Goal: Transaction & Acquisition: Subscribe to service/newsletter

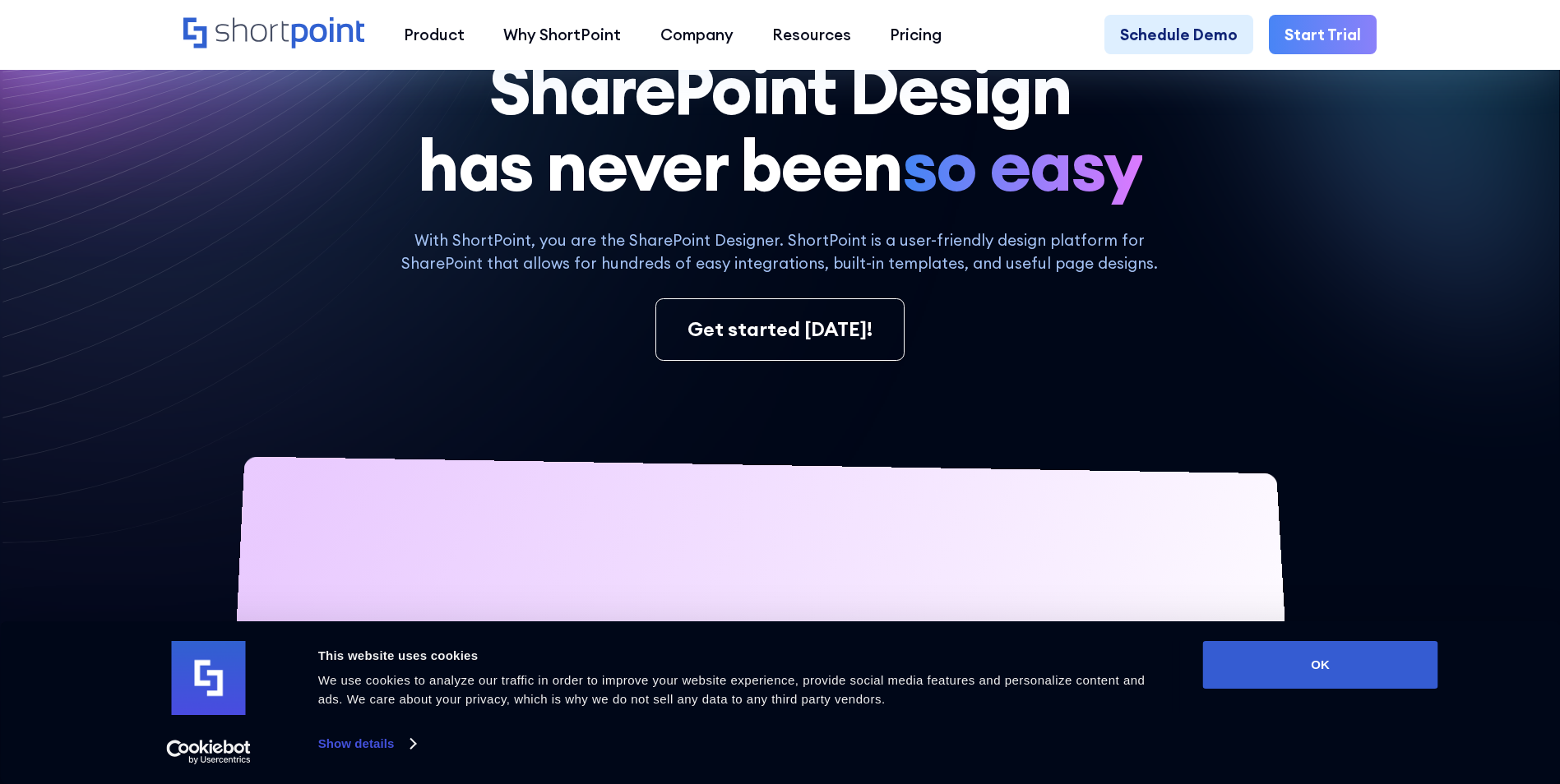
scroll to position [411, 0]
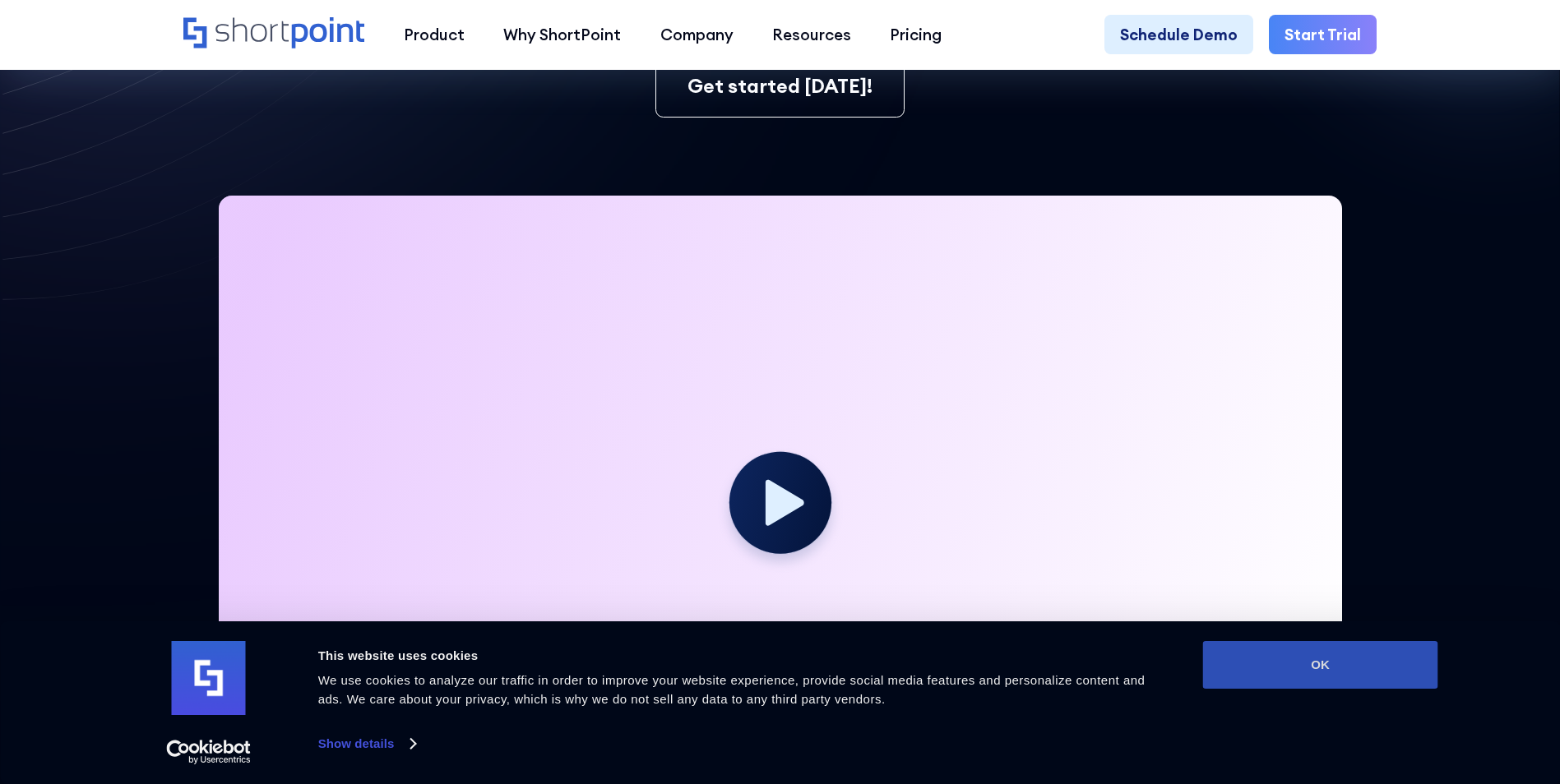
click at [1337, 659] on button "OK" at bounding box center [1321, 665] width 235 height 47
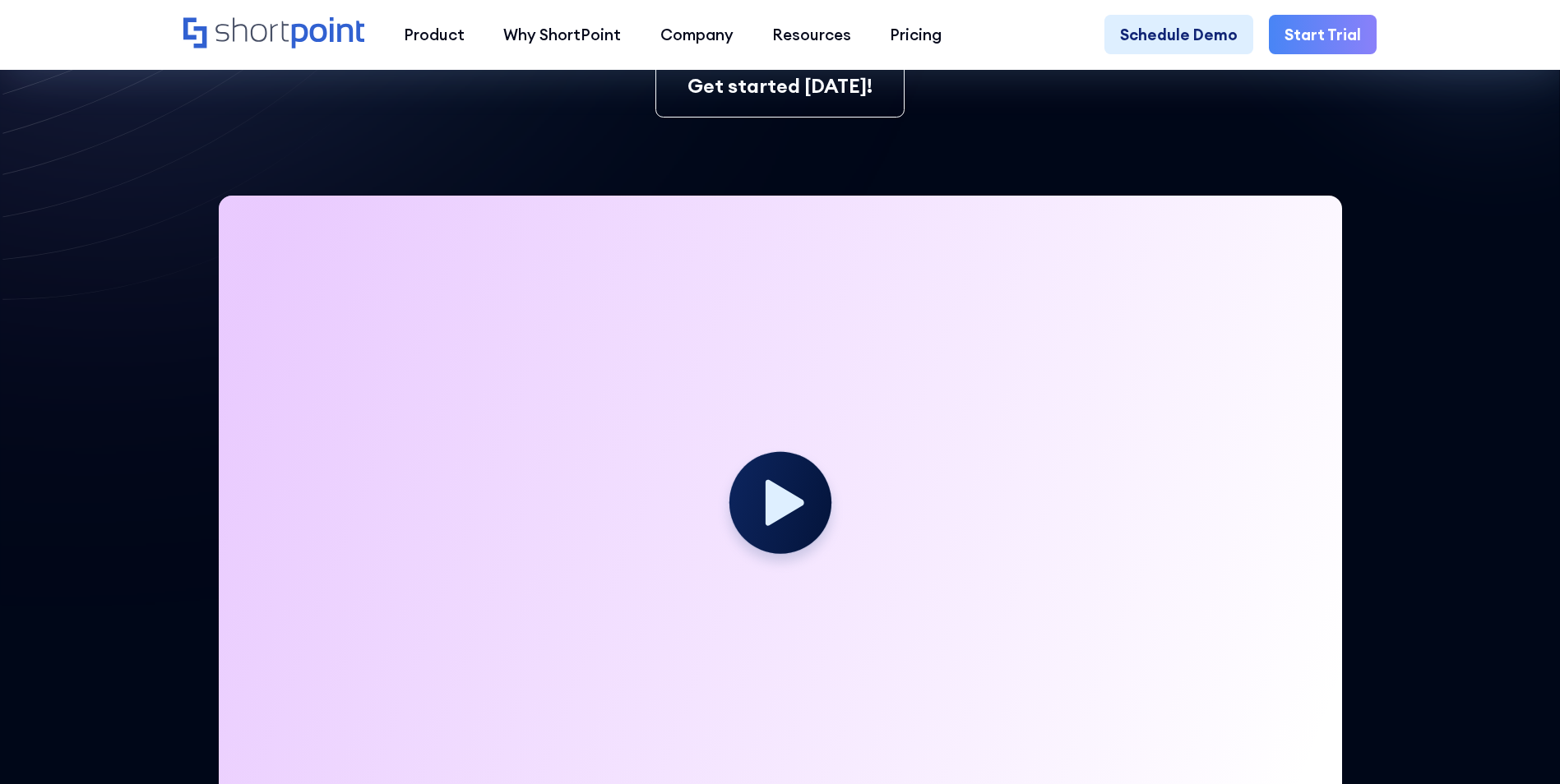
scroll to position [0, 0]
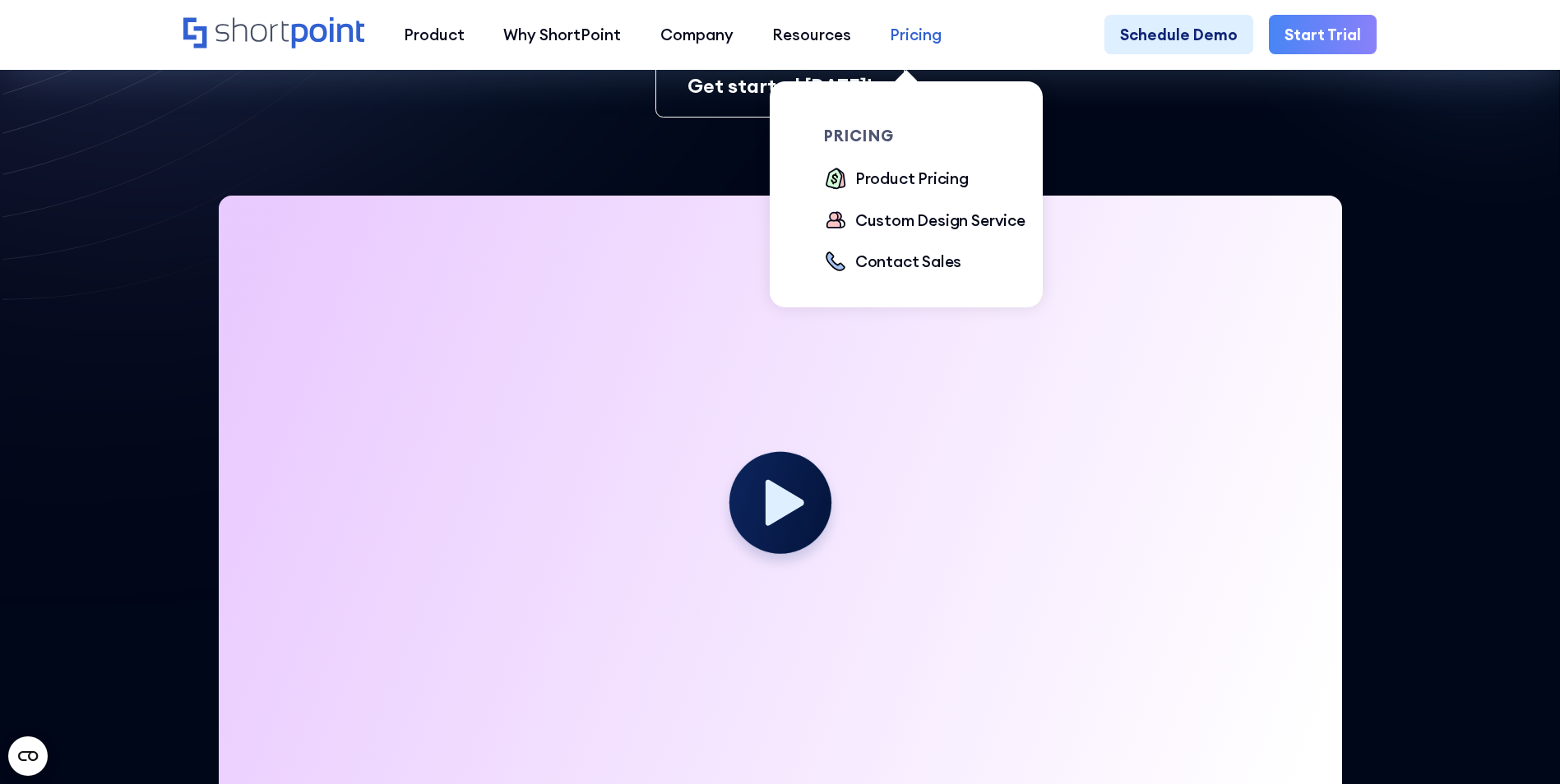
click at [917, 35] on div "Pricing" at bounding box center [915, 34] width 52 height 23
click at [890, 182] on div "Product Pricing" at bounding box center [912, 178] width 113 height 23
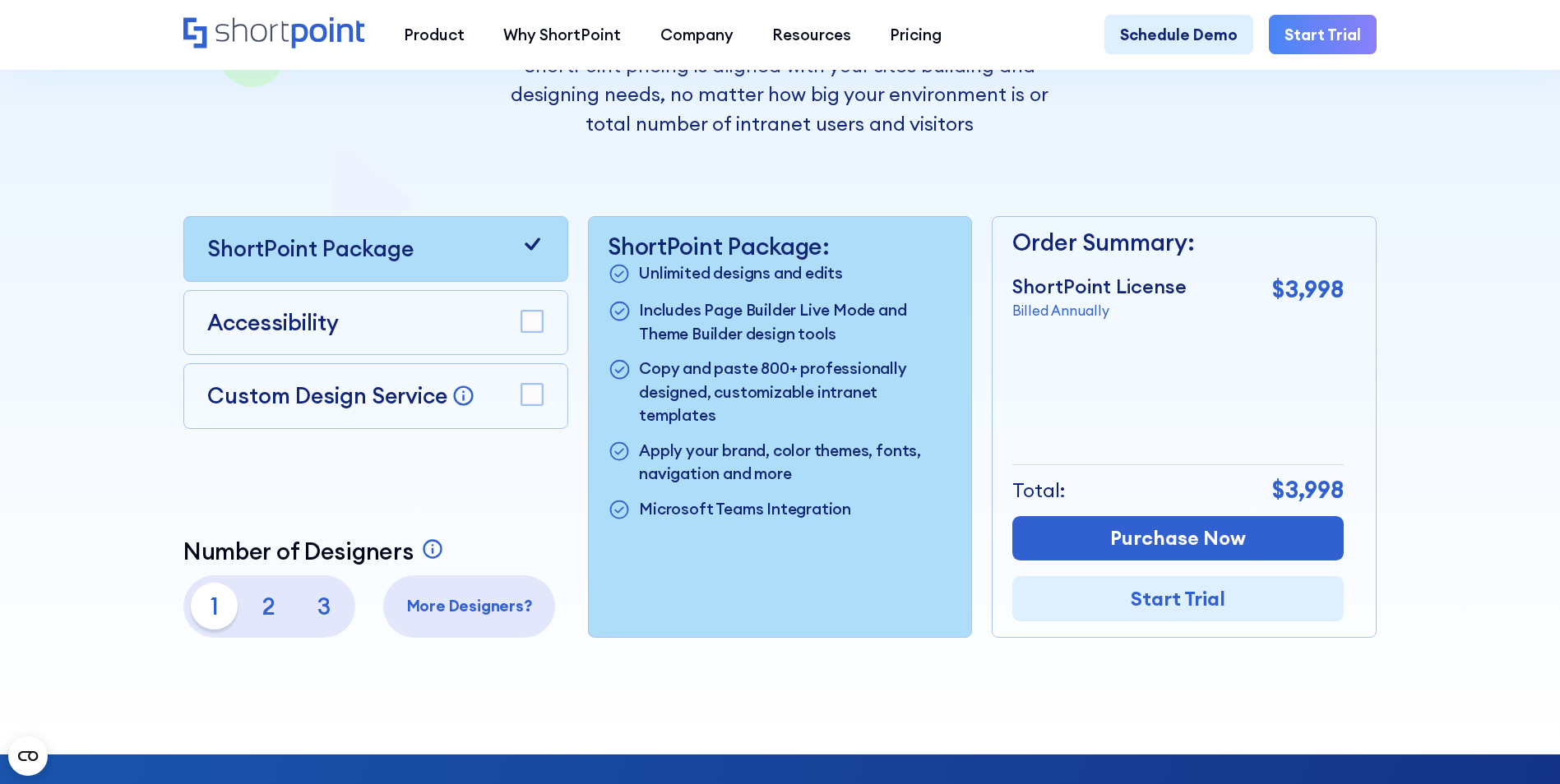
scroll to position [411, 0]
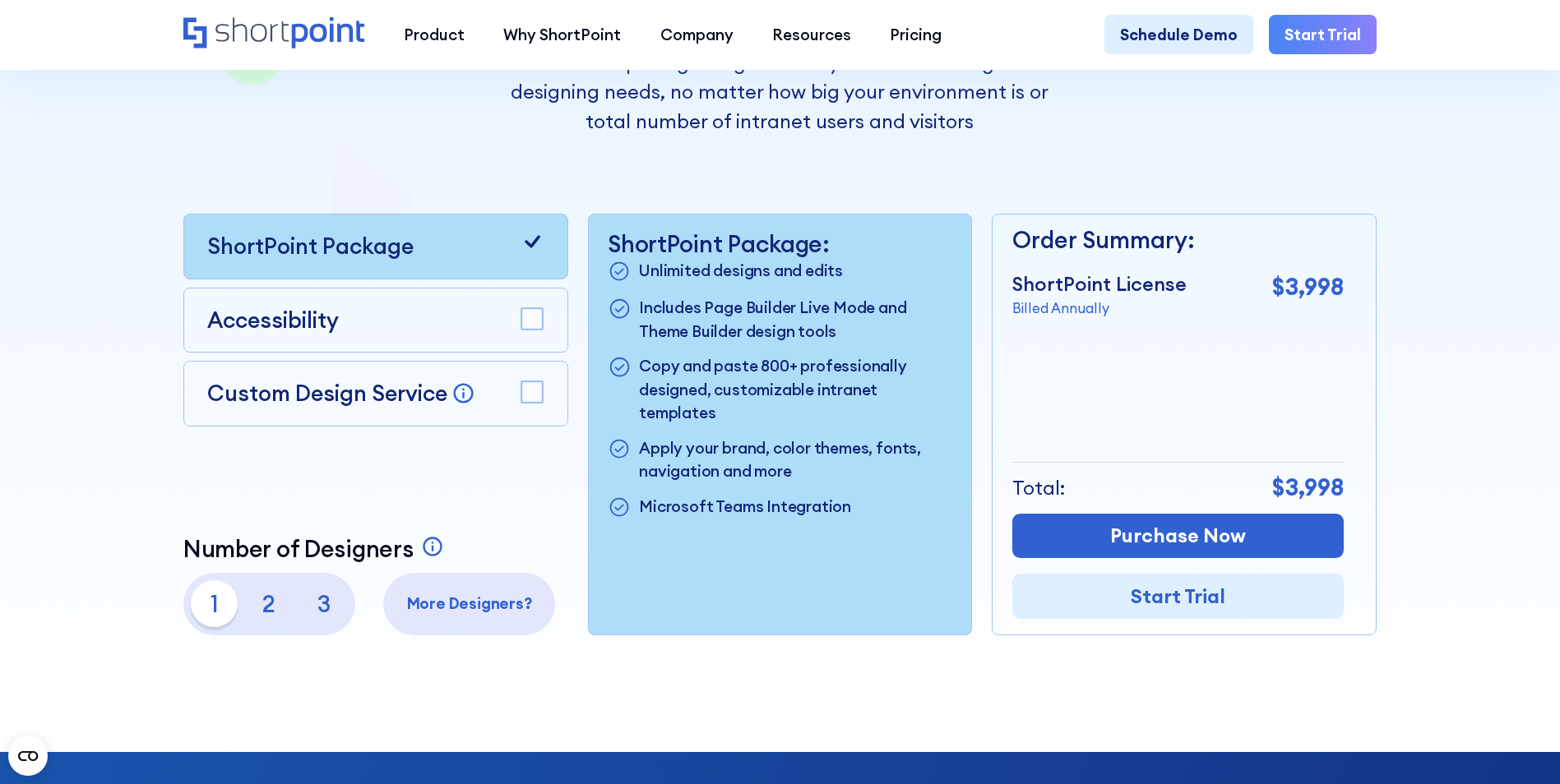
click at [532, 320] on rect at bounding box center [532, 318] width 21 height 21
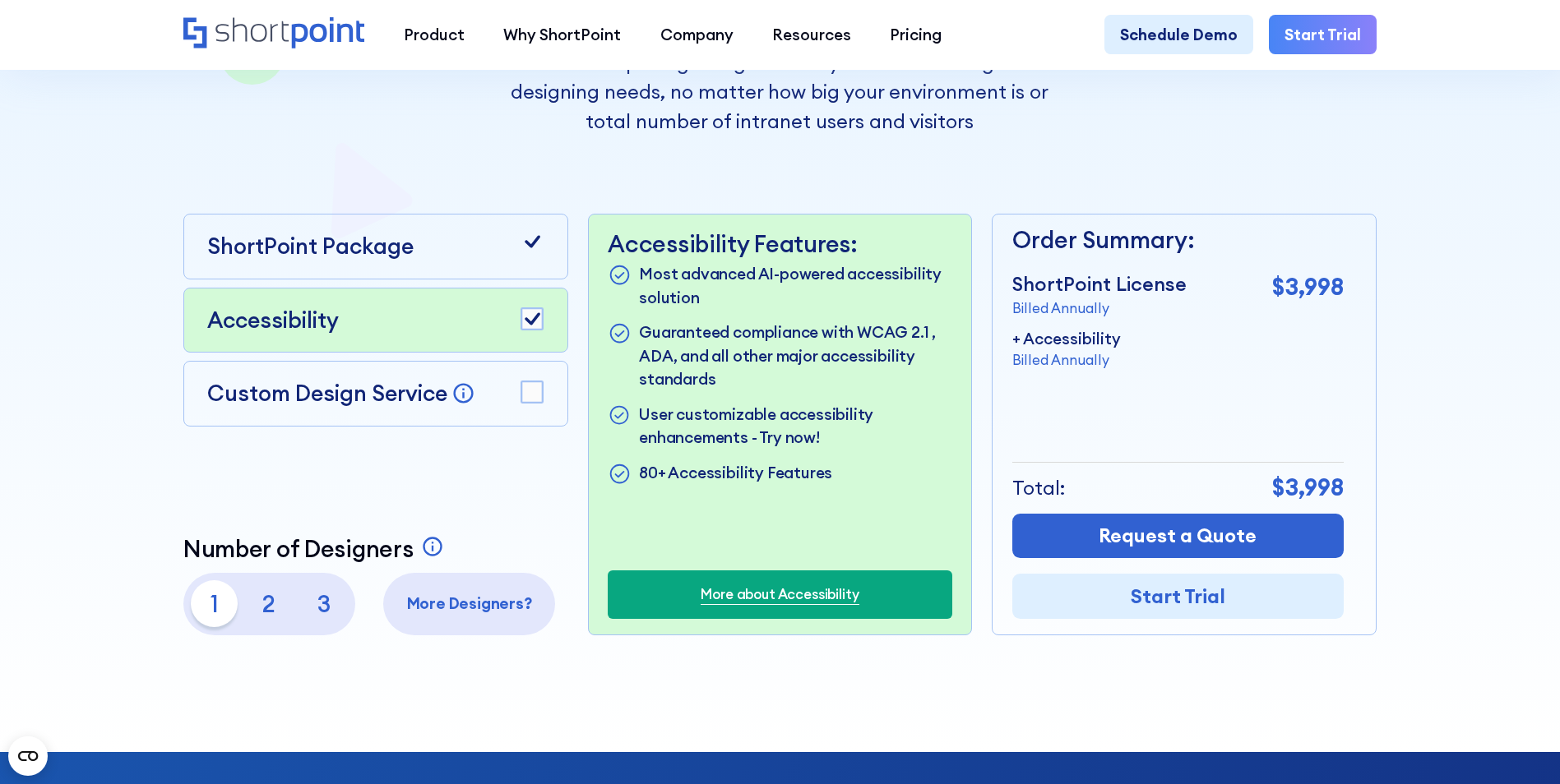
click at [312, 612] on p "3" at bounding box center [323, 603] width 46 height 46
click at [532, 324] on icon at bounding box center [532, 318] width 15 height 13
click at [432, 329] on div "Accessibility" at bounding box center [375, 320] width 336 height 33
click at [452, 280] on div "ShortPoint Package" at bounding box center [375, 247] width 385 height 66
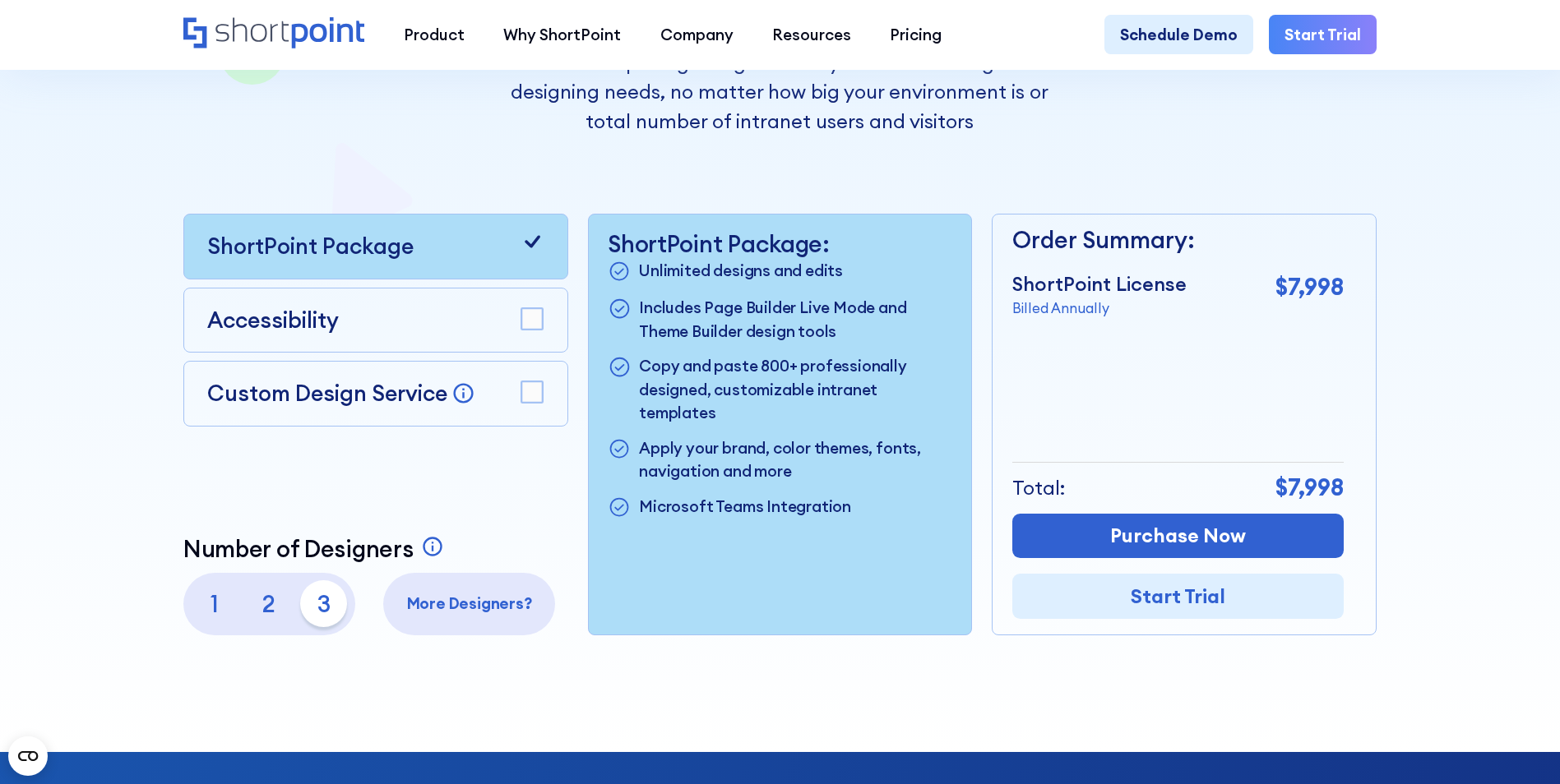
click at [329, 406] on p "Custom Design Service" at bounding box center [327, 393] width 240 height 28
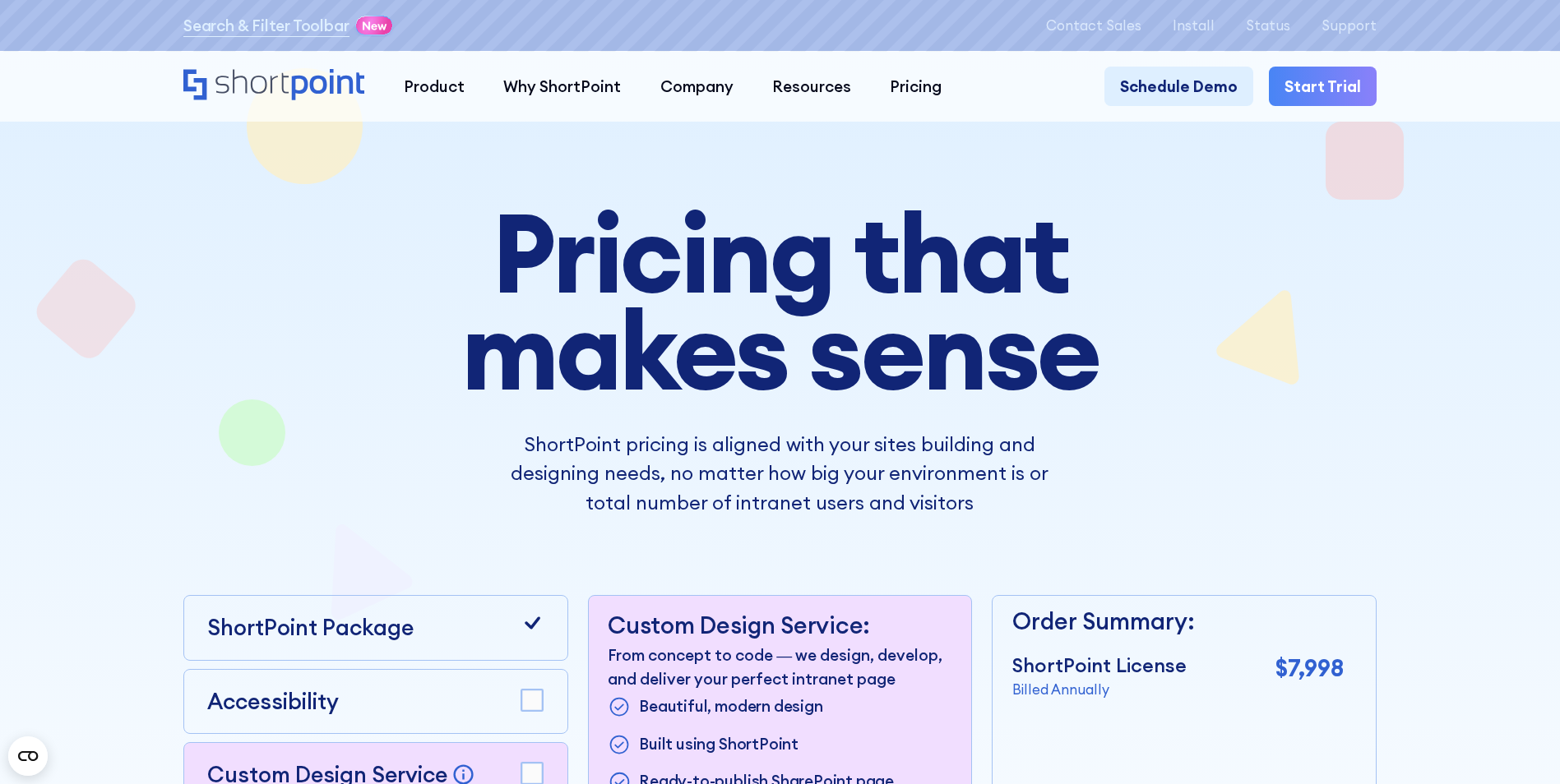
scroll to position [0, 0]
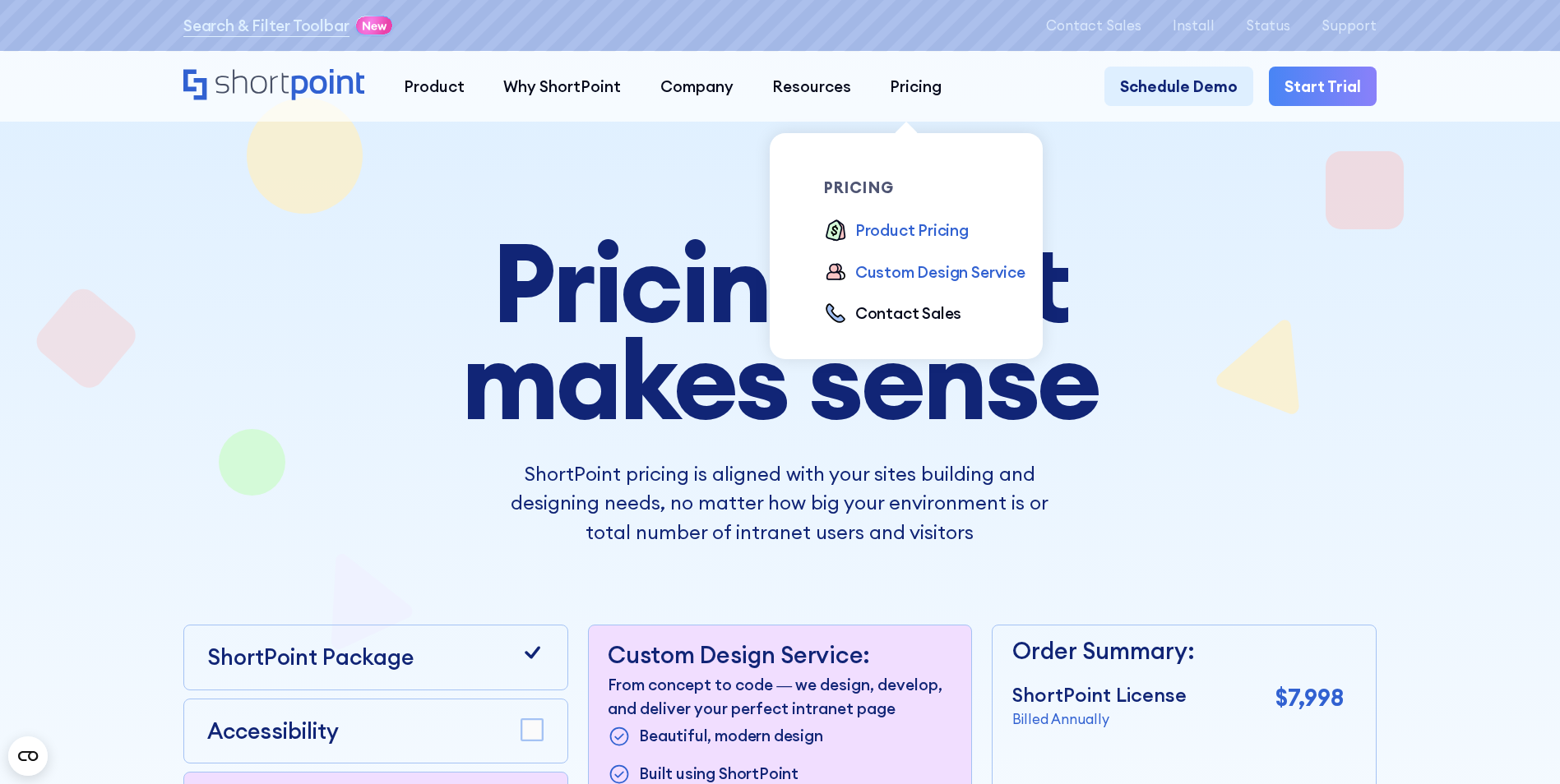
click at [914, 281] on div "Custom Design Service" at bounding box center [940, 271] width 170 height 23
